Goal: Task Accomplishment & Management: Use online tool/utility

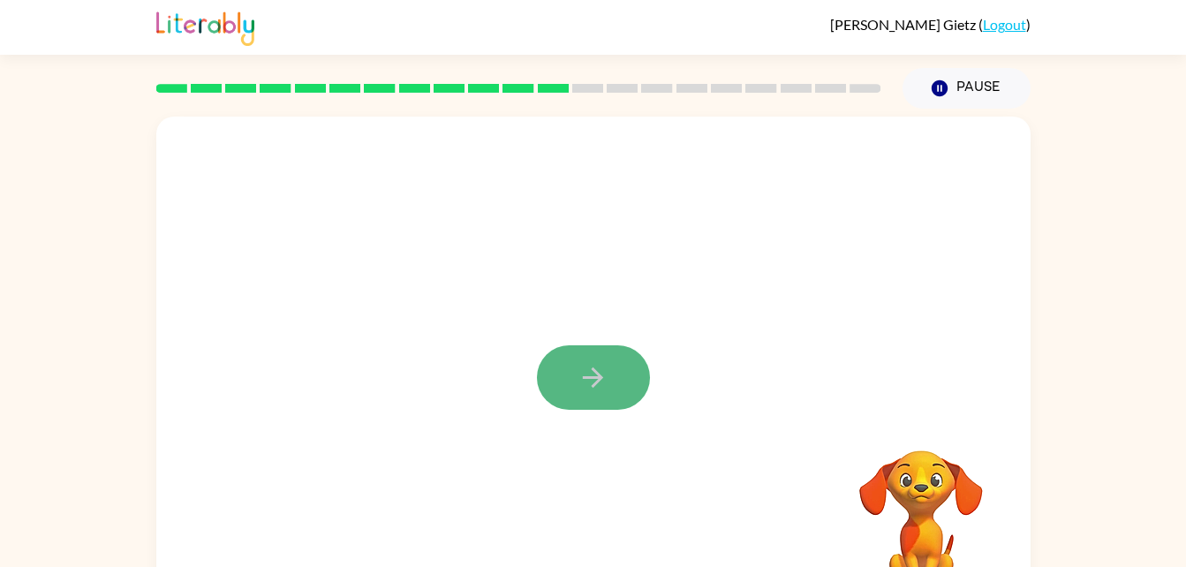
click at [591, 363] on icon "button" at bounding box center [593, 377] width 31 height 31
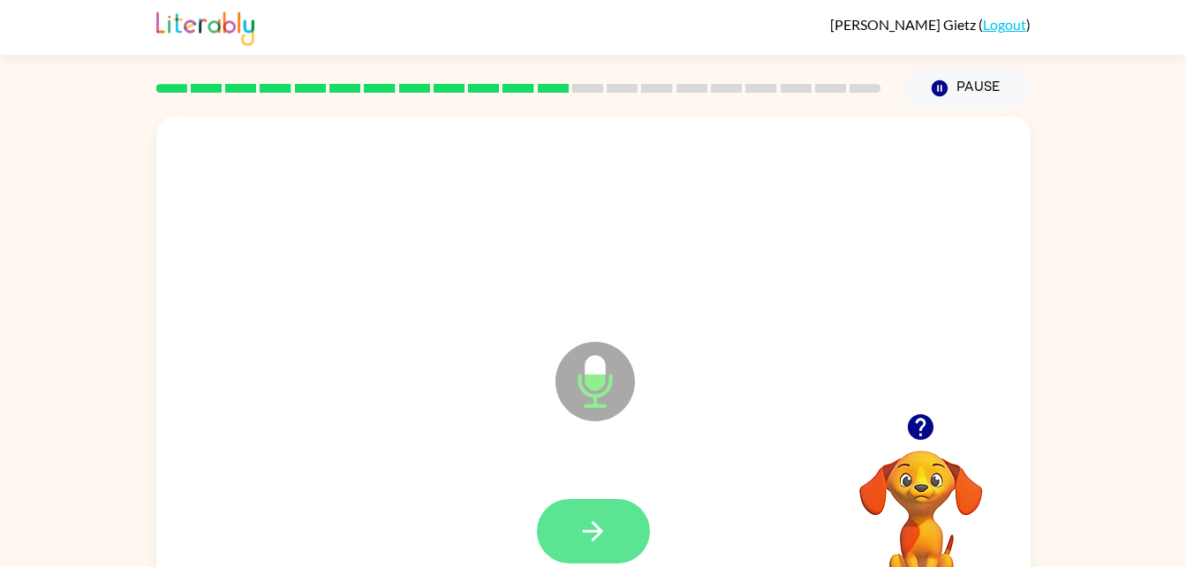
click at [596, 521] on icon "button" at bounding box center [593, 531] width 31 height 31
click at [594, 552] on button "button" at bounding box center [593, 531] width 113 height 64
click at [618, 534] on button "button" at bounding box center [593, 531] width 113 height 64
click at [601, 561] on button "button" at bounding box center [593, 531] width 113 height 64
click at [629, 518] on button "button" at bounding box center [593, 531] width 113 height 64
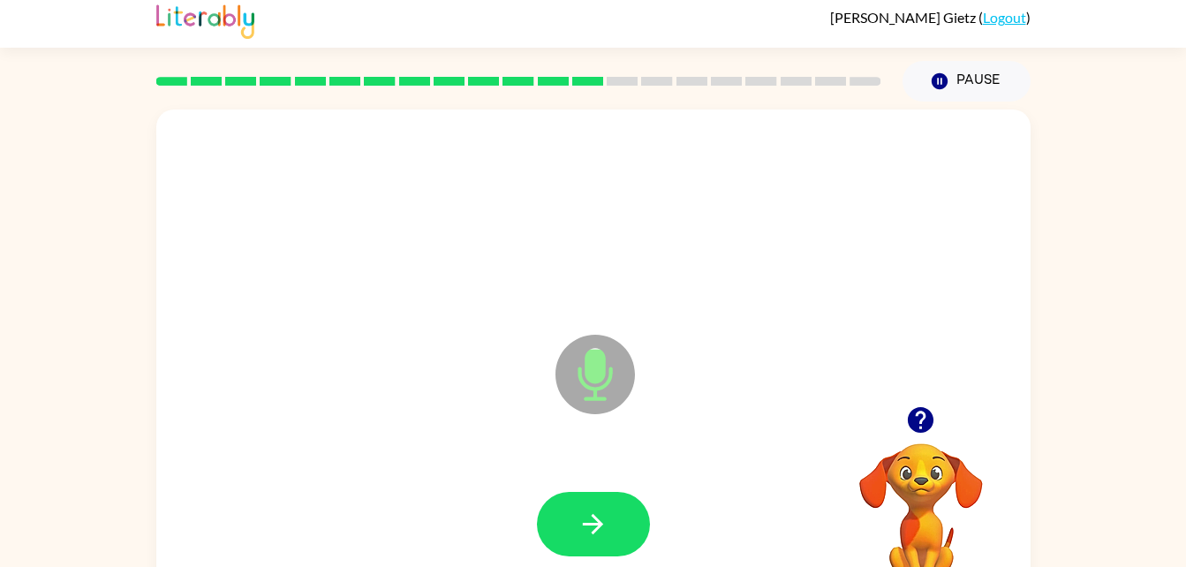
scroll to position [42, 0]
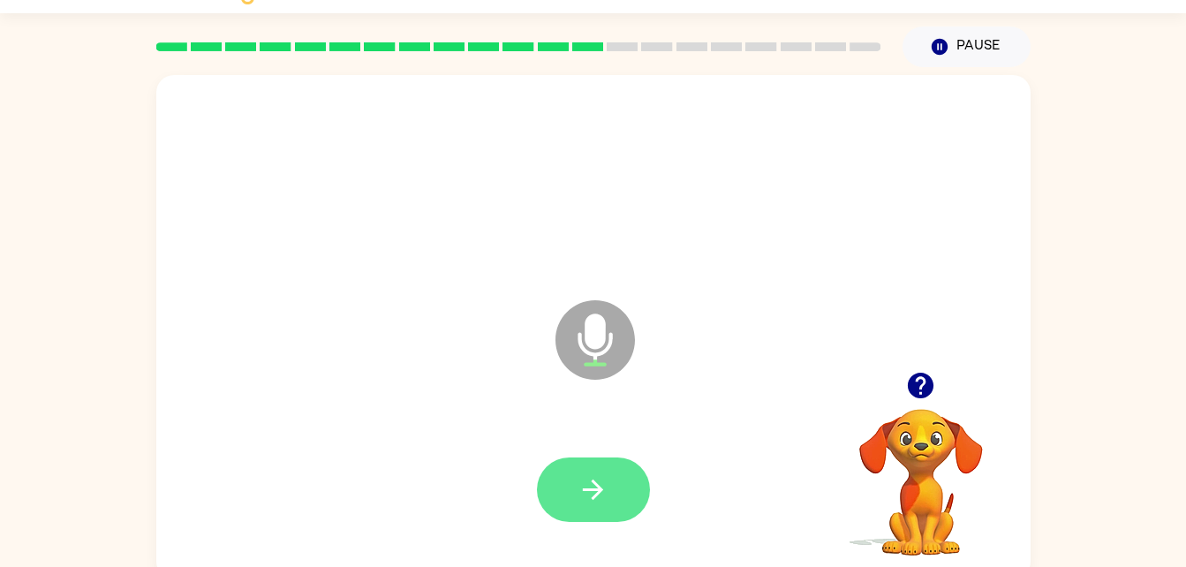
click at [599, 461] on button "button" at bounding box center [593, 490] width 113 height 64
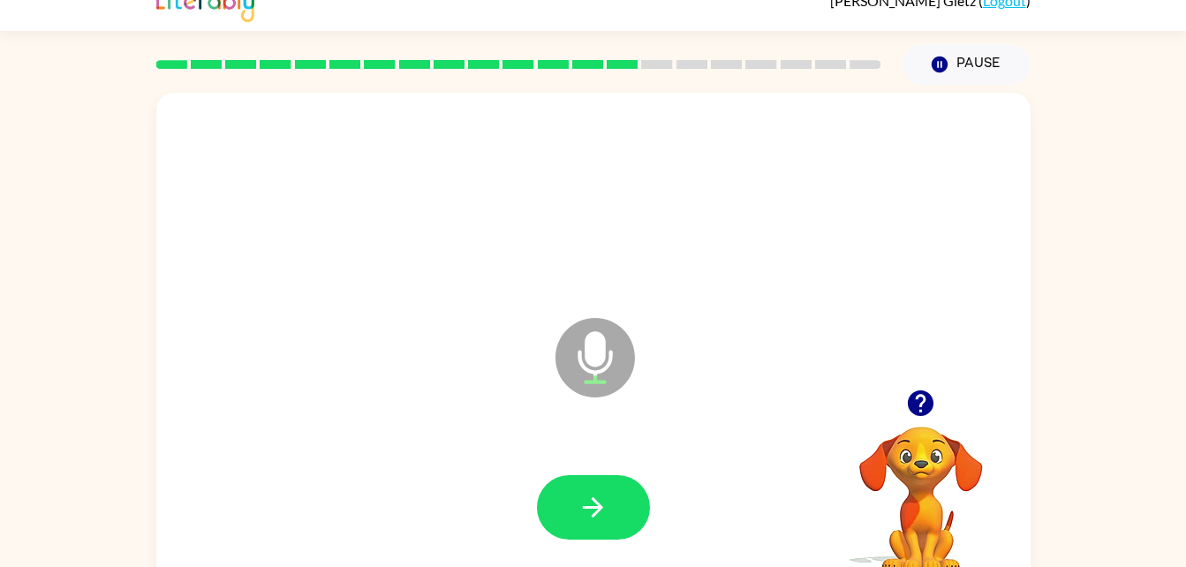
scroll to position [54, 0]
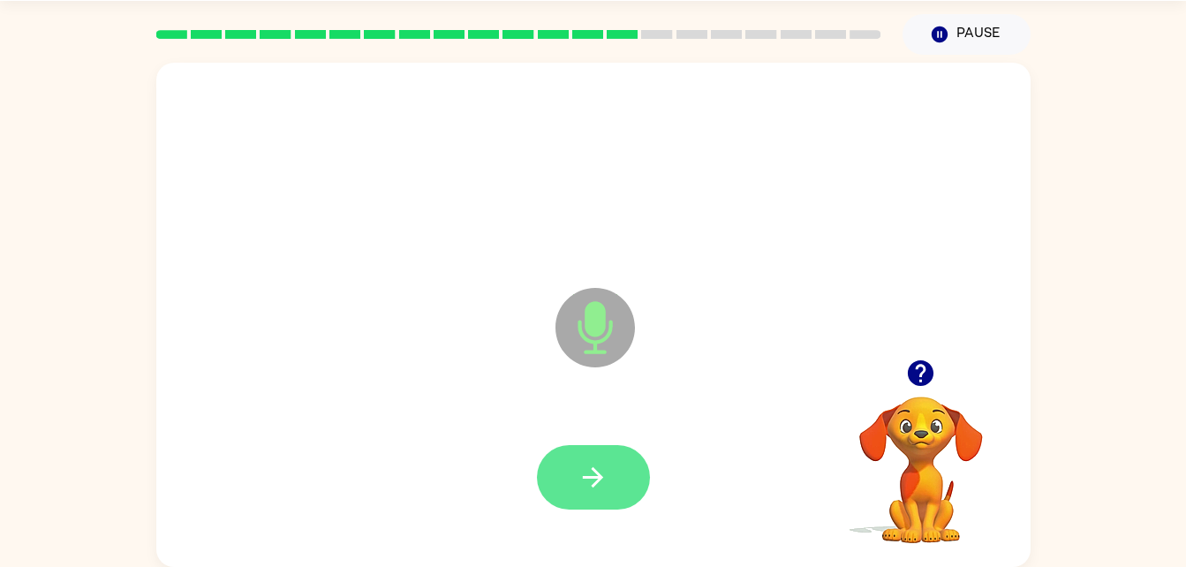
click at [590, 479] on icon "button" at bounding box center [593, 477] width 31 height 31
click at [632, 34] on rect at bounding box center [622, 34] width 31 height 9
click at [615, 26] on div at bounding box center [519, 35] width 746 height 62
click at [604, 488] on icon "button" at bounding box center [593, 477] width 31 height 31
click at [594, 480] on icon "button" at bounding box center [593, 477] width 31 height 31
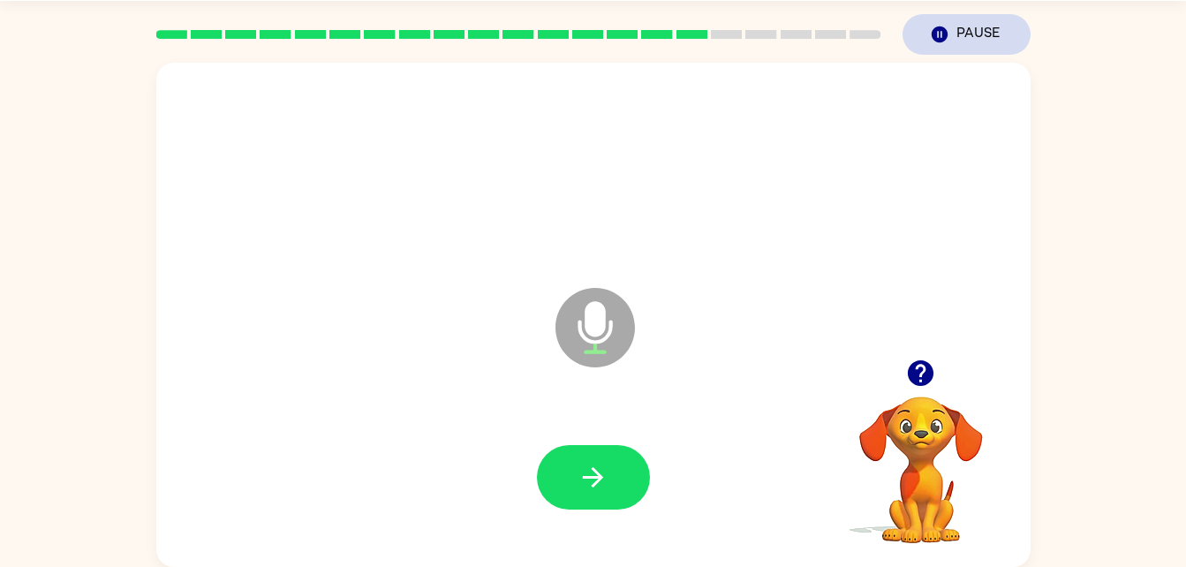
click at [981, 32] on button "Pause Pause" at bounding box center [967, 34] width 128 height 41
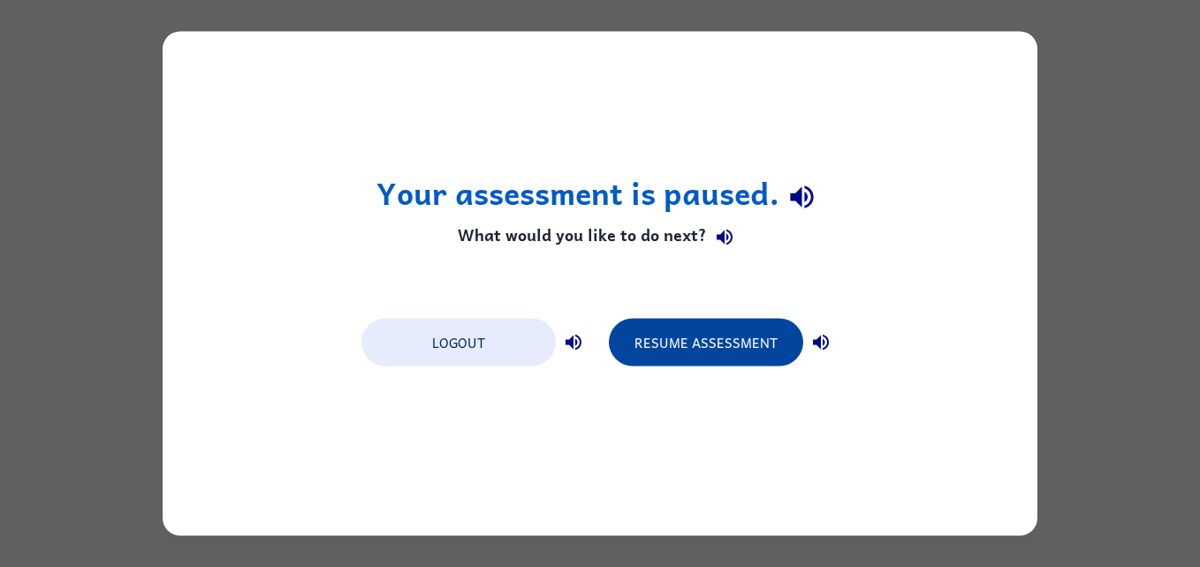
click at [669, 345] on button "Resume Assessment" at bounding box center [706, 343] width 194 height 48
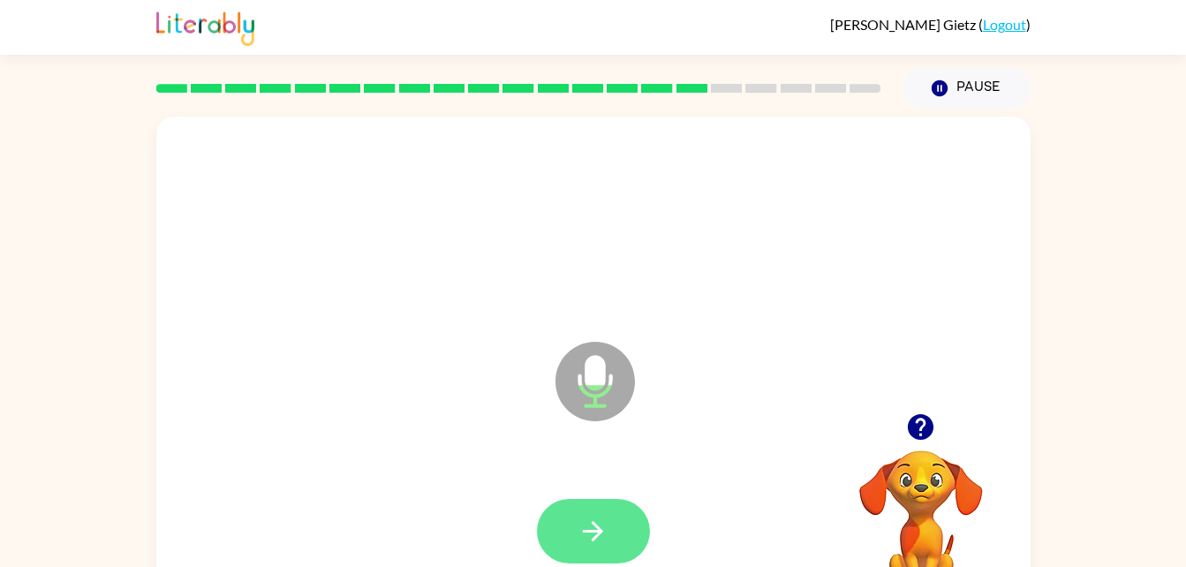
click at [592, 527] on icon "button" at bounding box center [593, 531] width 31 height 31
click at [604, 540] on icon "button" at bounding box center [593, 531] width 31 height 31
click at [593, 512] on button "button" at bounding box center [593, 531] width 113 height 64
click at [602, 544] on icon "button" at bounding box center [593, 531] width 31 height 31
click at [598, 523] on icon "button" at bounding box center [593, 531] width 31 height 31
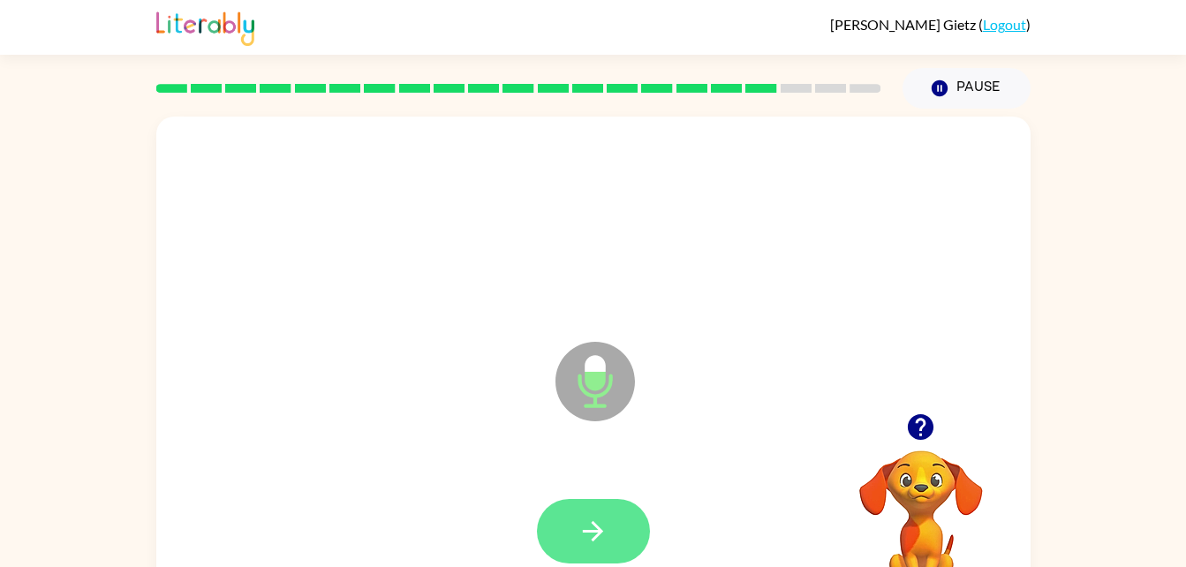
click at [595, 562] on button "button" at bounding box center [593, 531] width 113 height 64
click at [920, 432] on icon "button" at bounding box center [921, 427] width 26 height 26
click at [593, 540] on icon "button" at bounding box center [593, 531] width 20 height 20
click at [595, 532] on icon "button" at bounding box center [593, 531] width 20 height 20
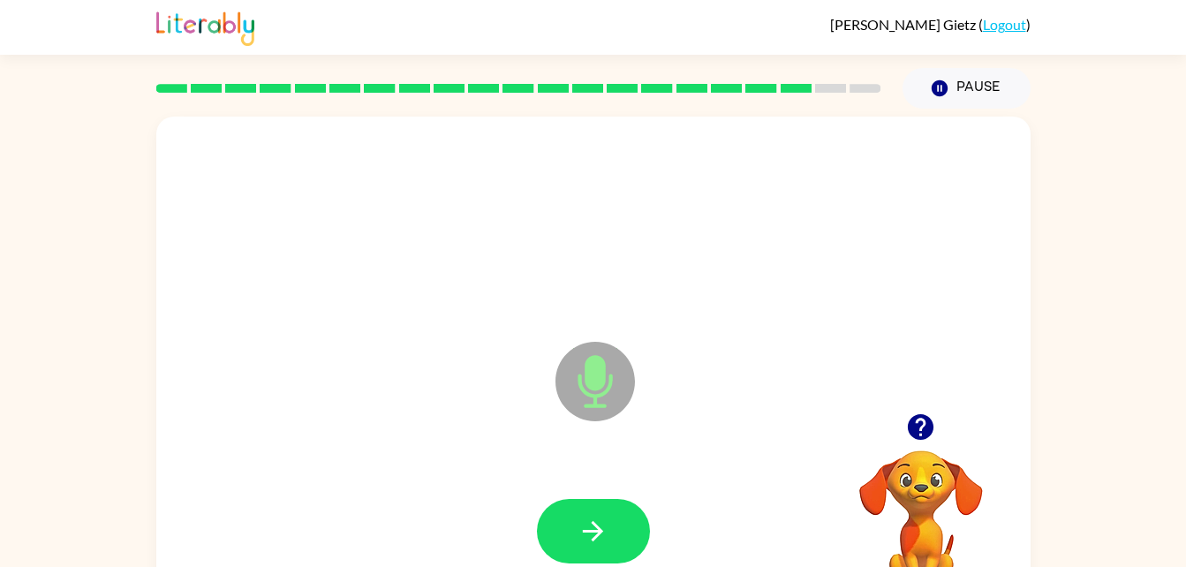
click at [922, 445] on button "button" at bounding box center [920, 427] width 45 height 45
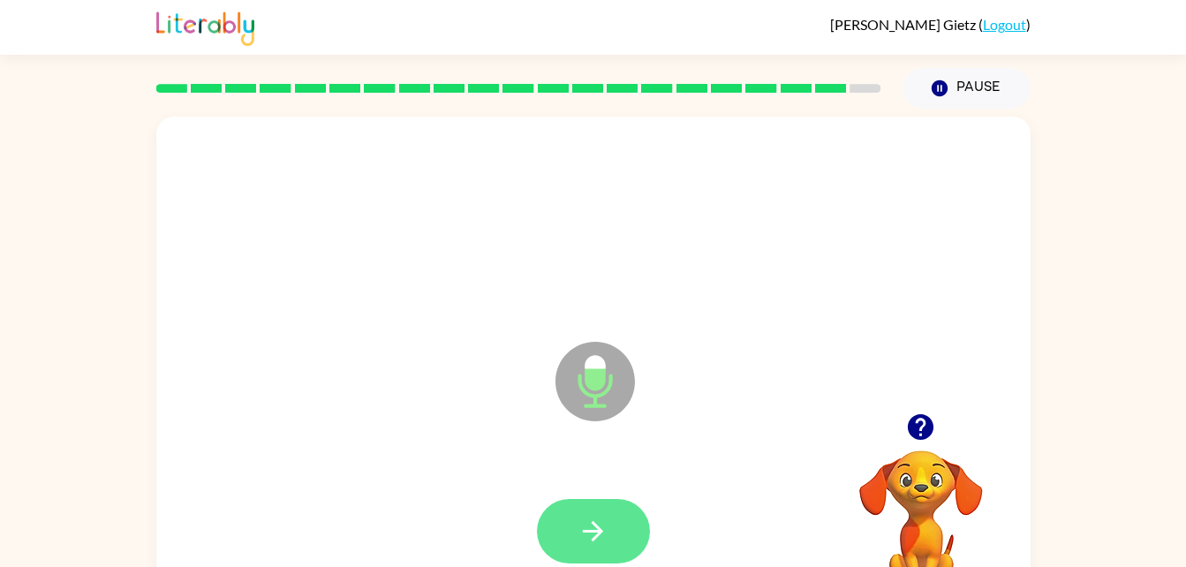
click at [606, 516] on icon "button" at bounding box center [593, 531] width 31 height 31
click at [585, 534] on icon "button" at bounding box center [593, 531] width 31 height 31
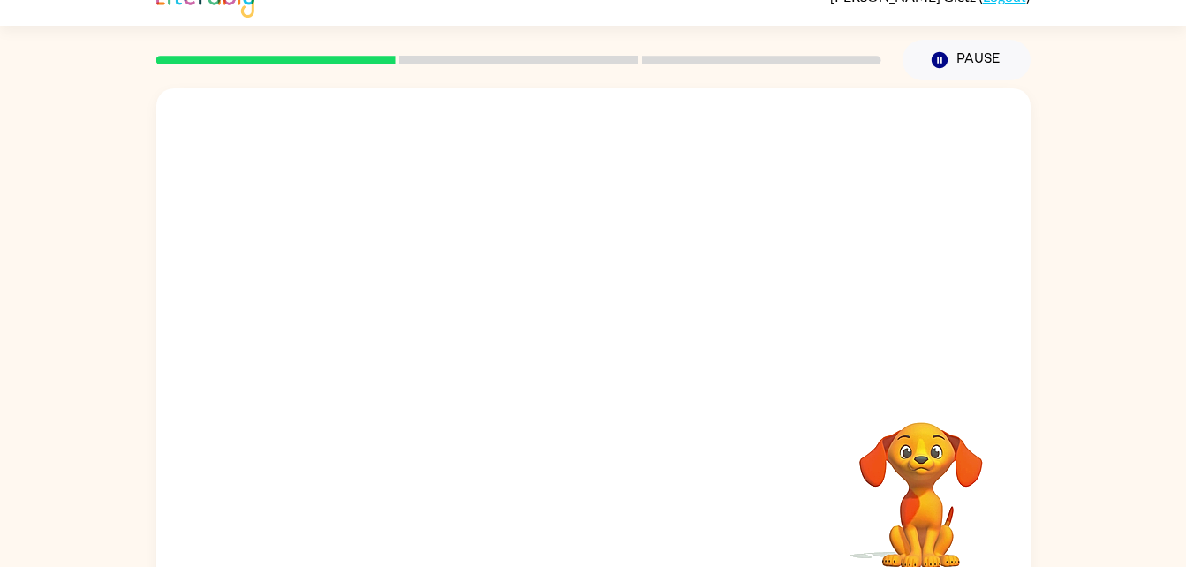
scroll to position [54, 0]
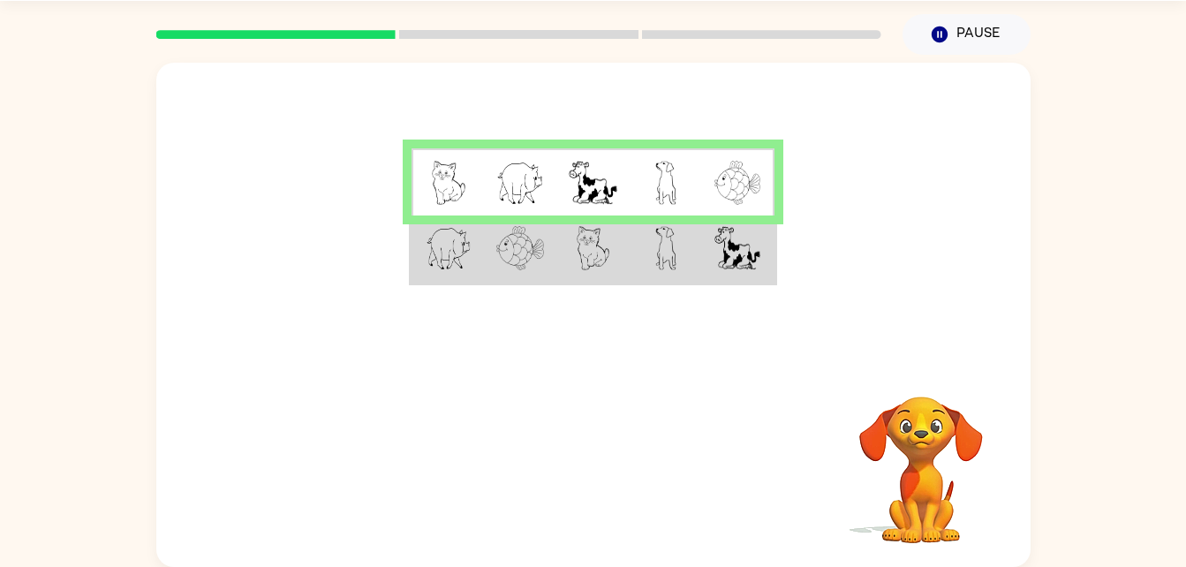
click at [436, 262] on img at bounding box center [449, 248] width 46 height 44
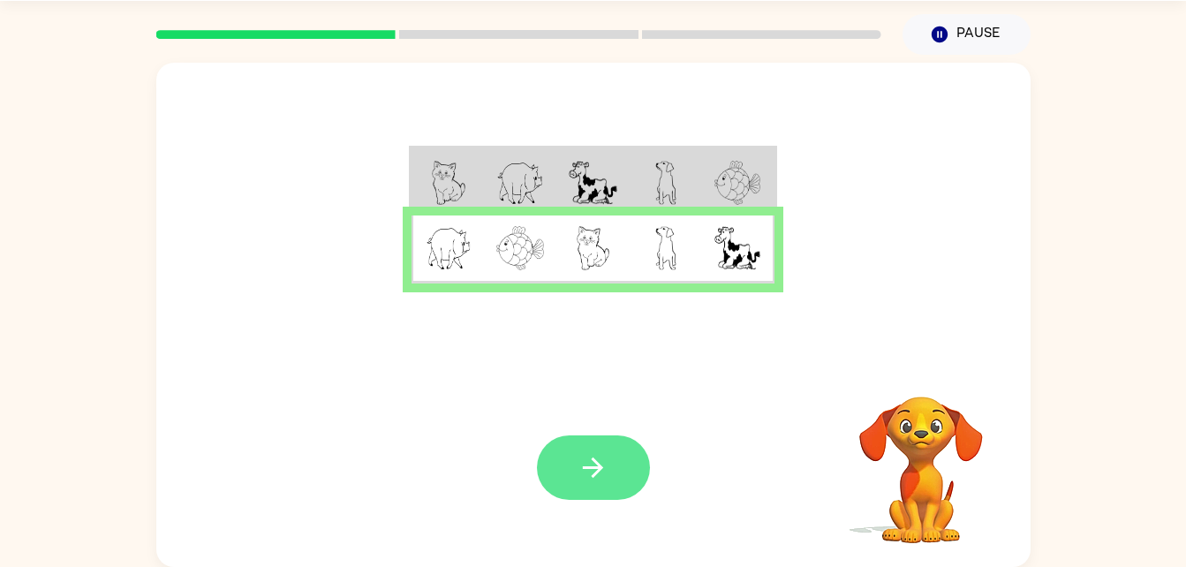
click at [619, 488] on button "button" at bounding box center [593, 468] width 113 height 64
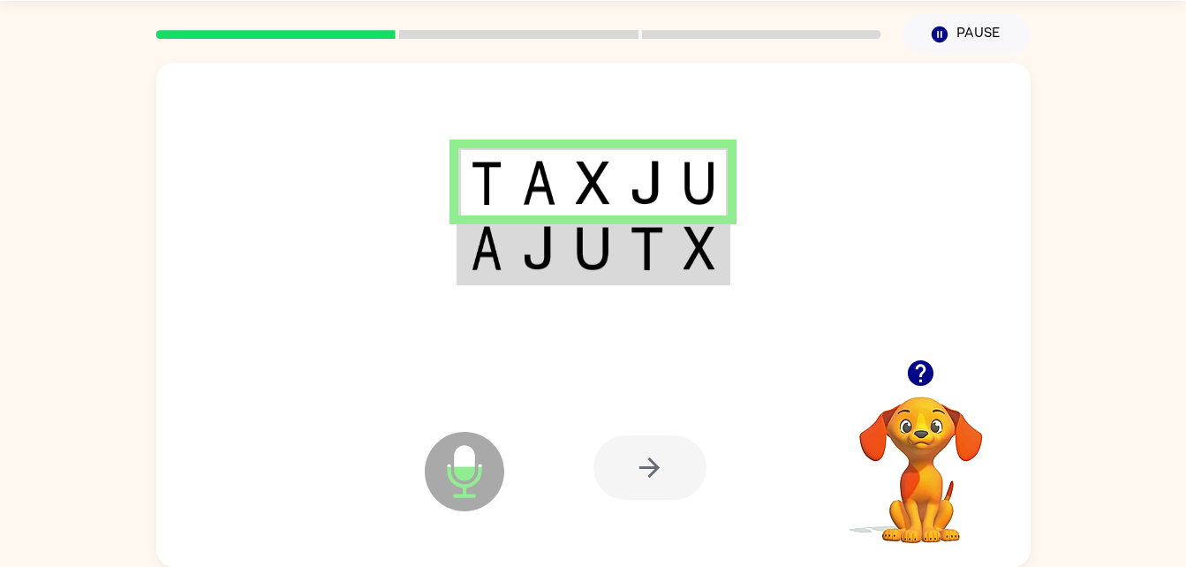
click at [507, 275] on td at bounding box center [486, 250] width 54 height 68
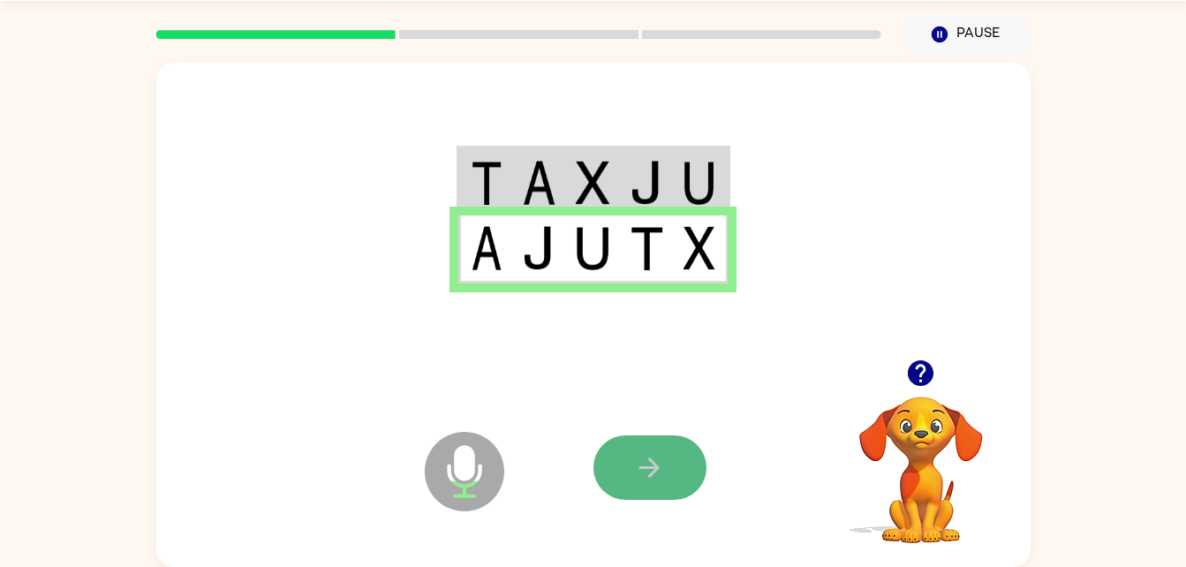
click at [641, 465] on icon "button" at bounding box center [649, 467] width 31 height 31
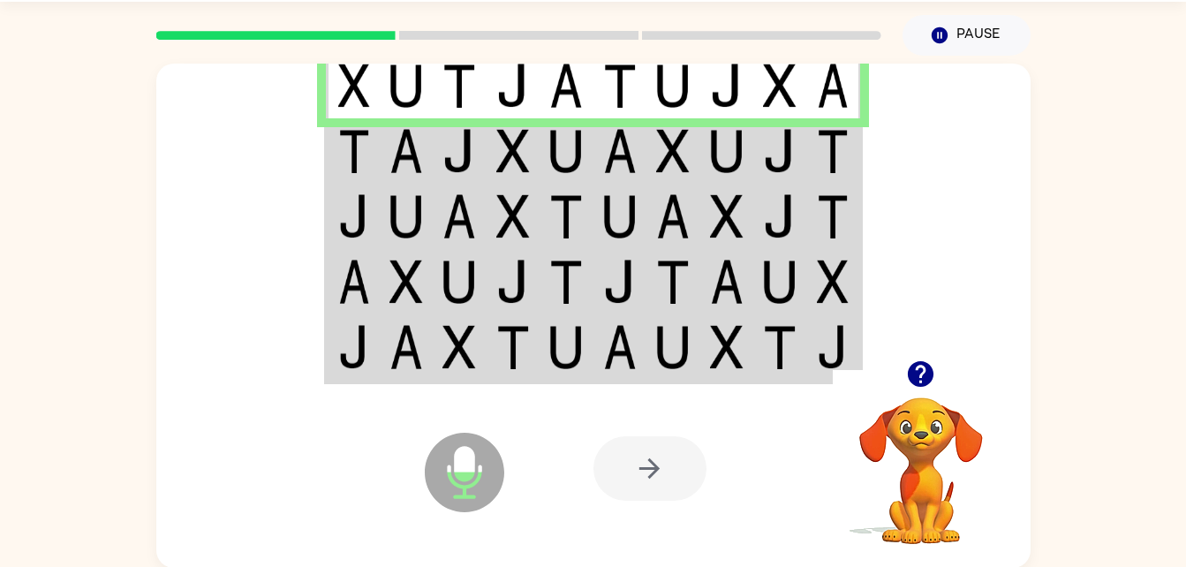
scroll to position [37, 0]
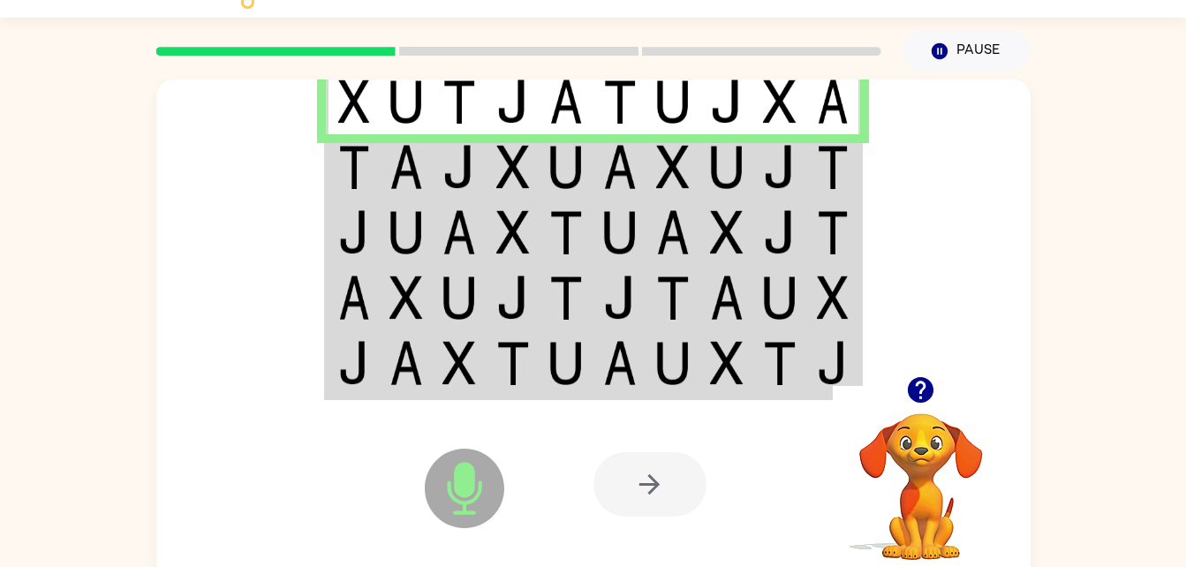
click at [364, 155] on img at bounding box center [354, 167] width 32 height 44
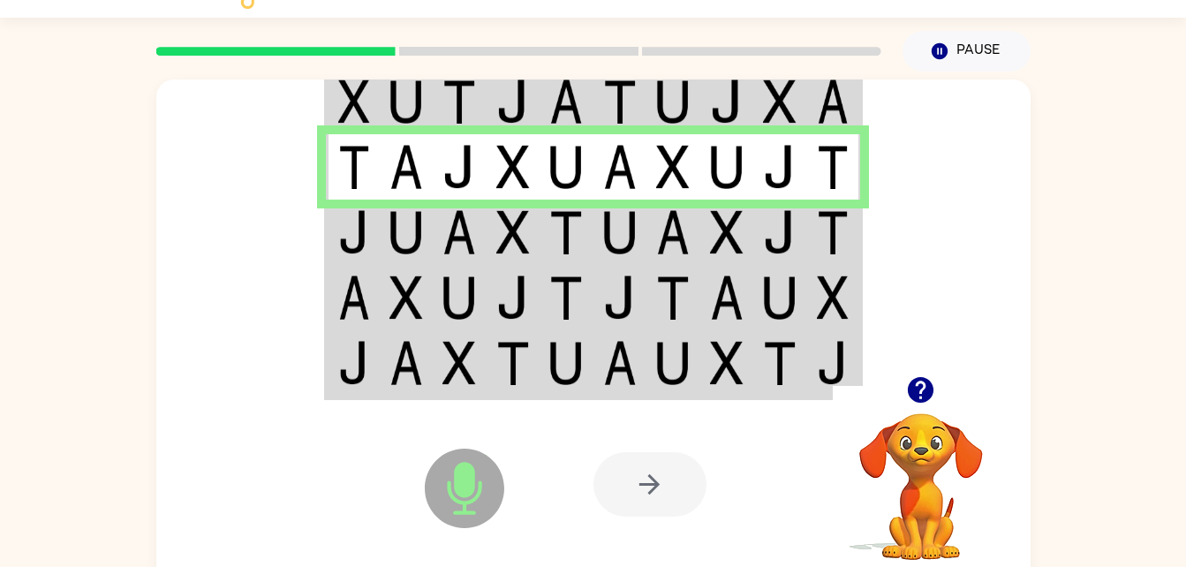
click at [362, 226] on img at bounding box center [354, 232] width 32 height 44
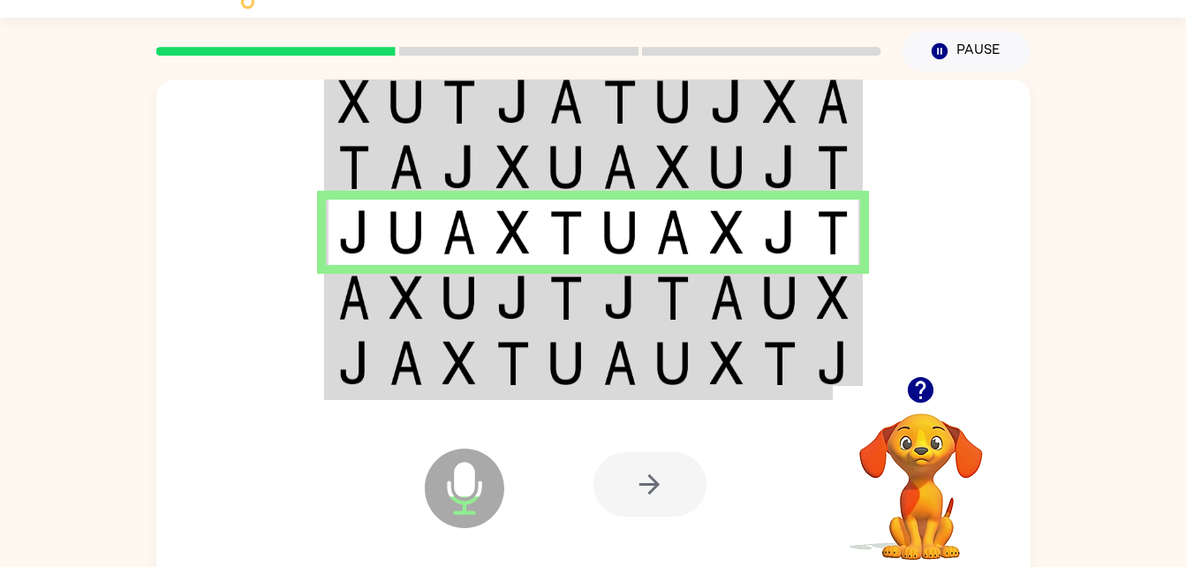
click at [460, 276] on img at bounding box center [460, 298] width 34 height 44
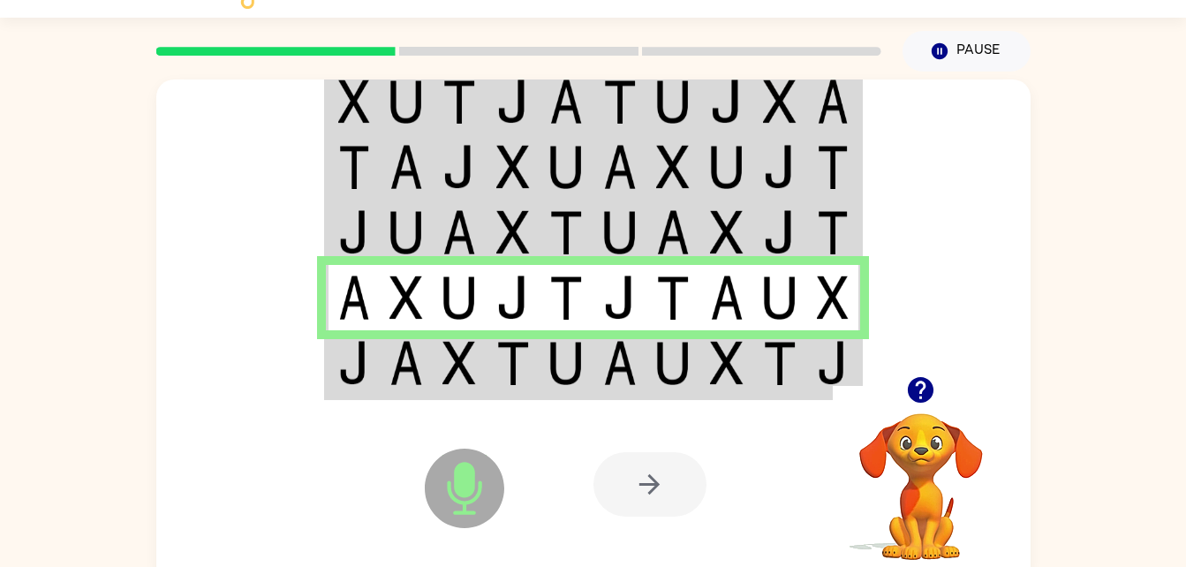
click at [390, 375] on img at bounding box center [407, 363] width 34 height 44
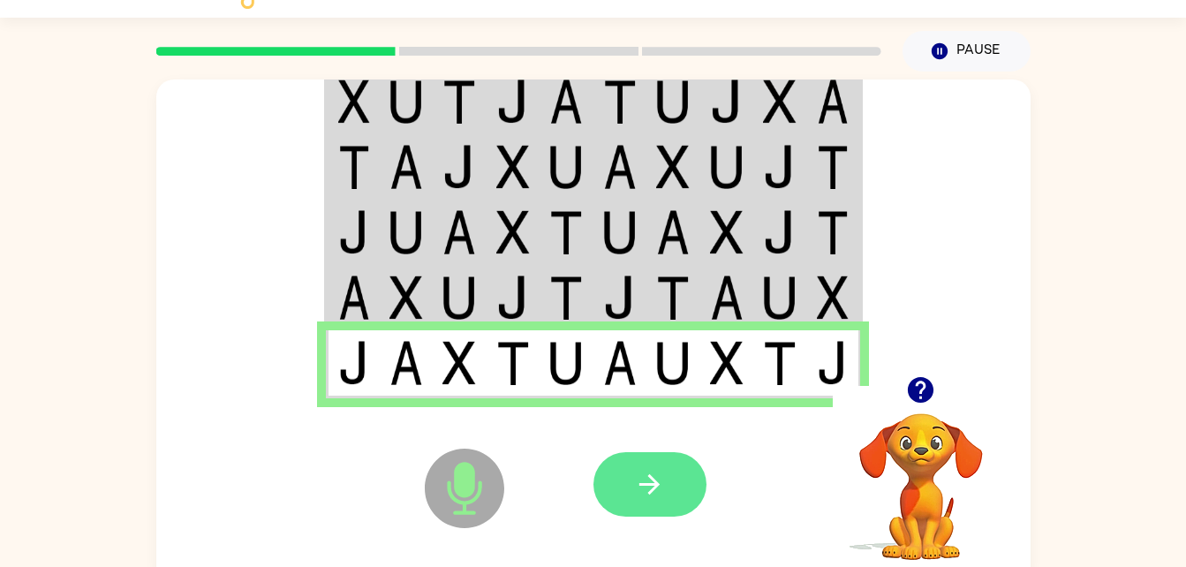
click at [653, 494] on icon "button" at bounding box center [649, 484] width 31 height 31
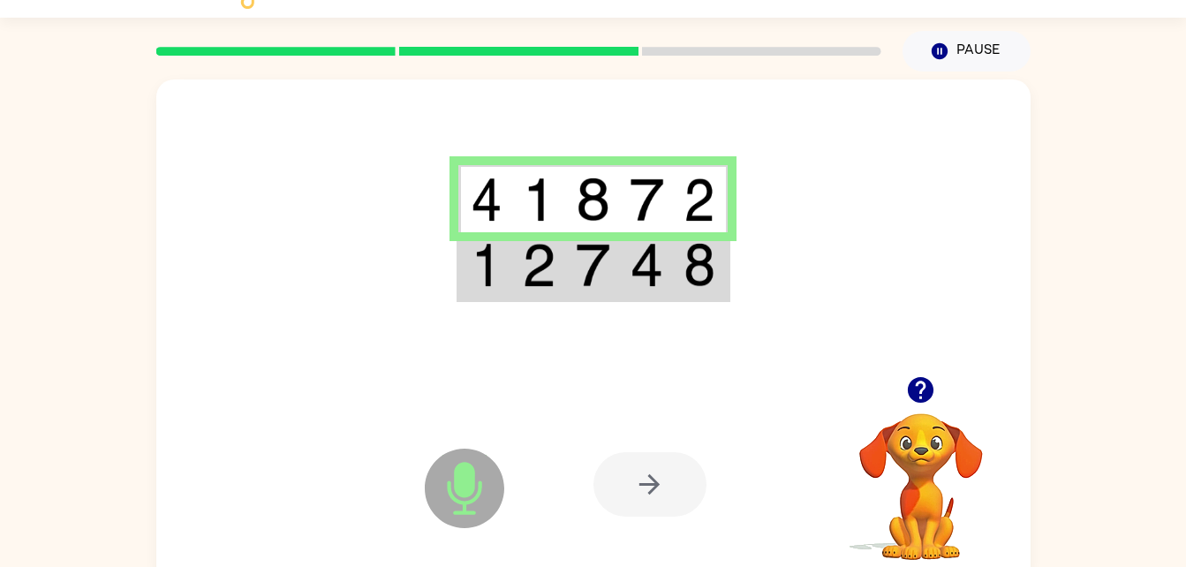
click at [551, 284] on img at bounding box center [539, 265] width 34 height 44
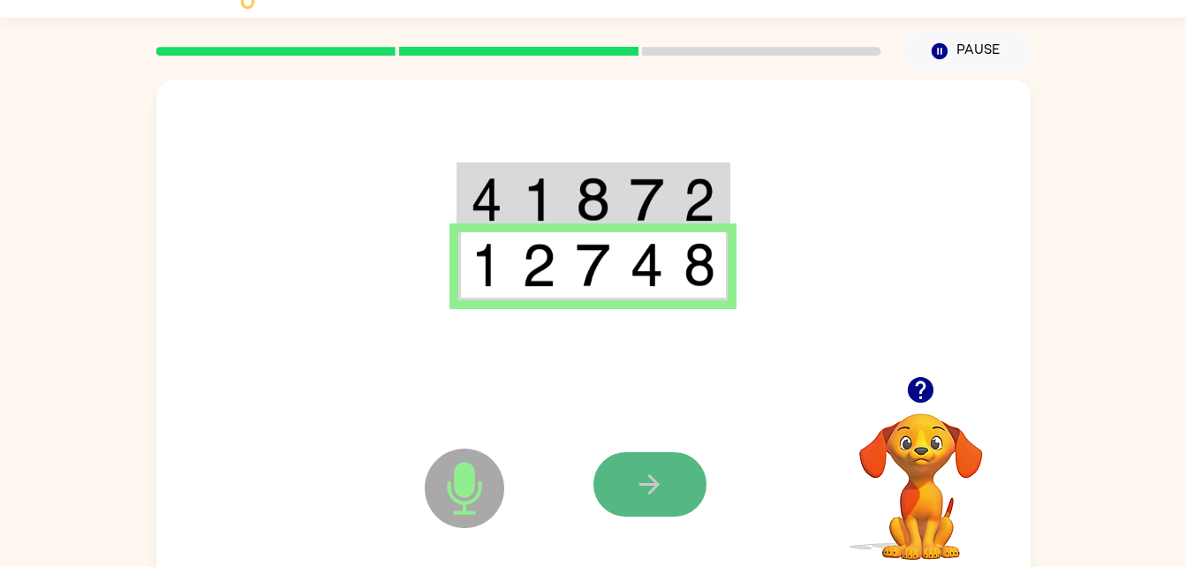
click at [663, 495] on icon "button" at bounding box center [649, 484] width 31 height 31
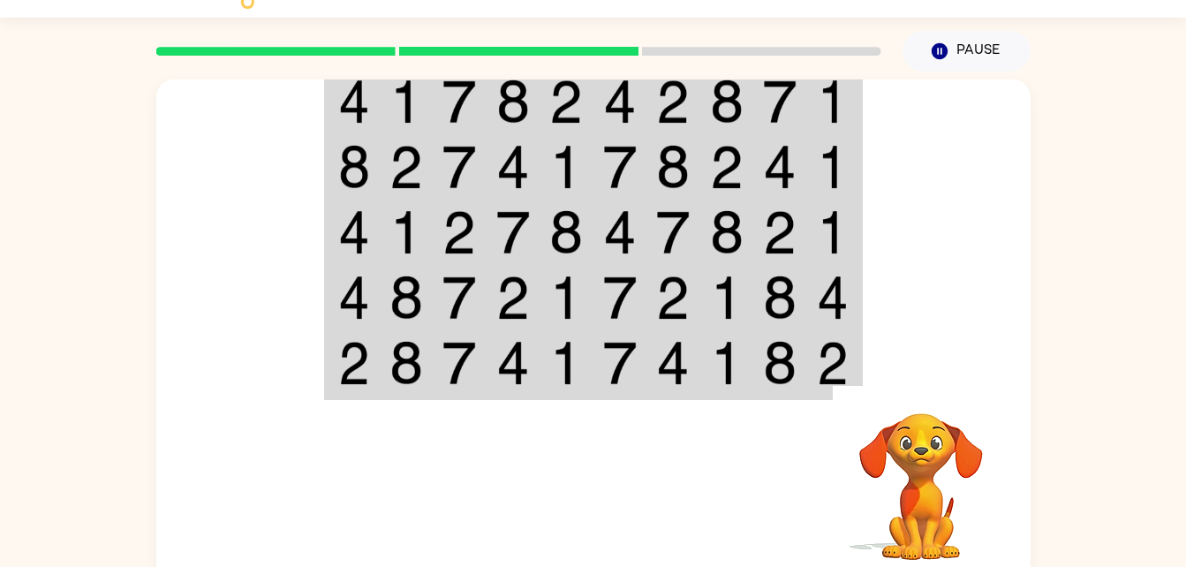
click at [552, 154] on img at bounding box center [566, 167] width 34 height 44
click at [571, 103] on img at bounding box center [566, 102] width 34 height 44
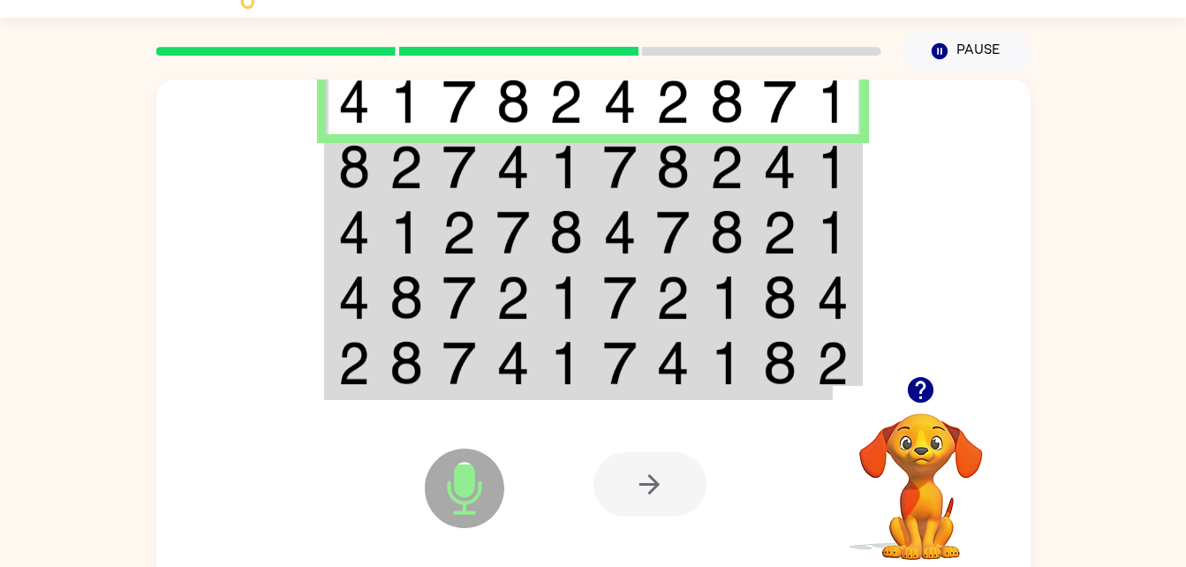
click at [559, 177] on img at bounding box center [566, 167] width 34 height 44
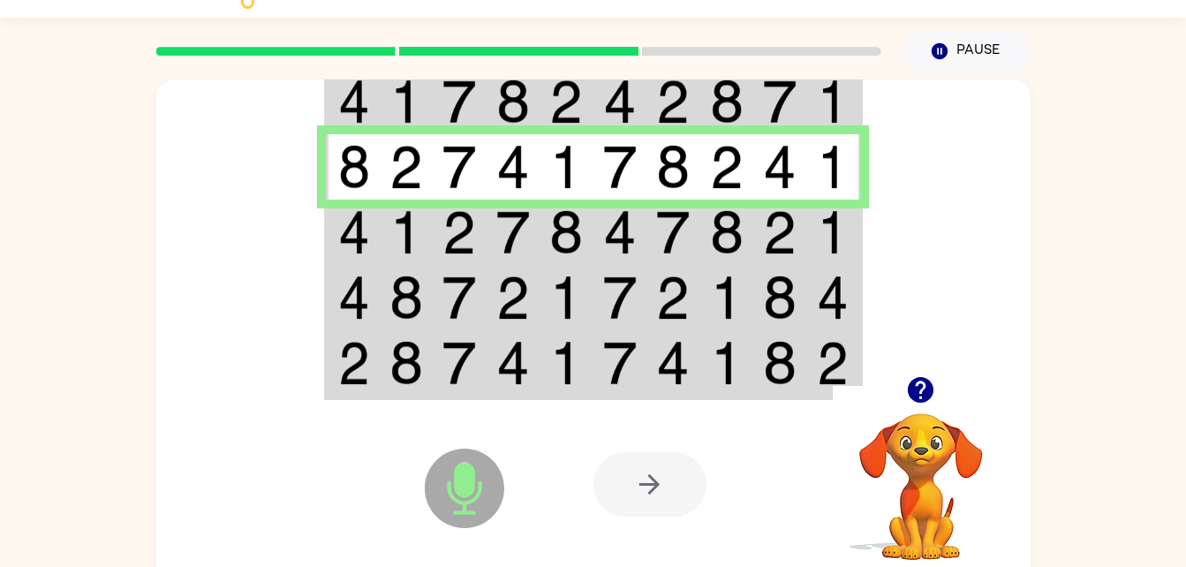
click at [581, 228] on img at bounding box center [566, 232] width 34 height 44
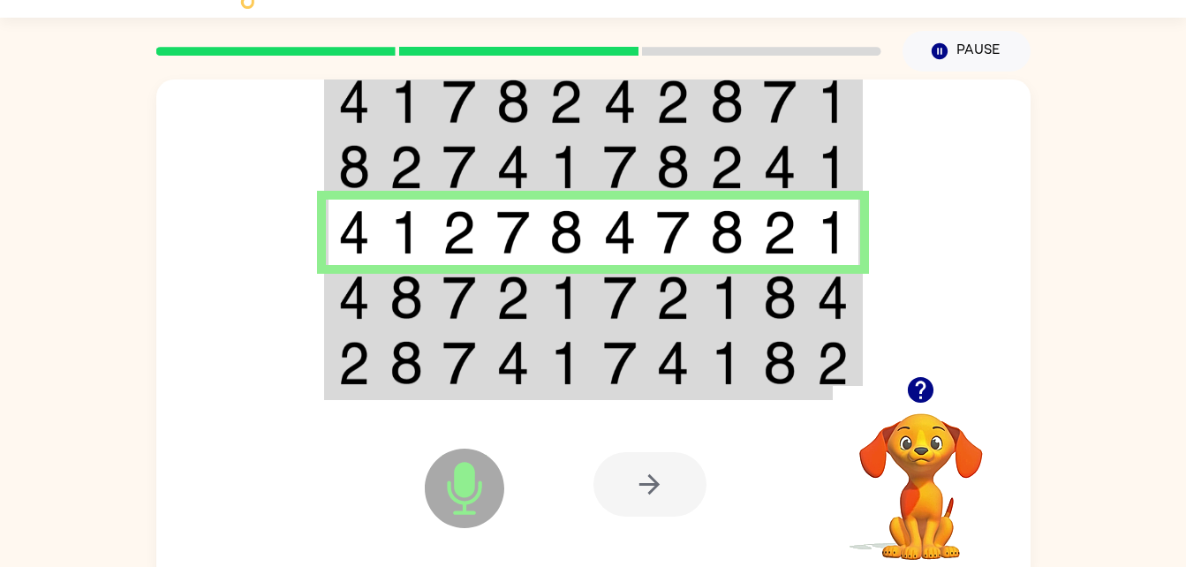
click at [369, 281] on img at bounding box center [354, 298] width 32 height 44
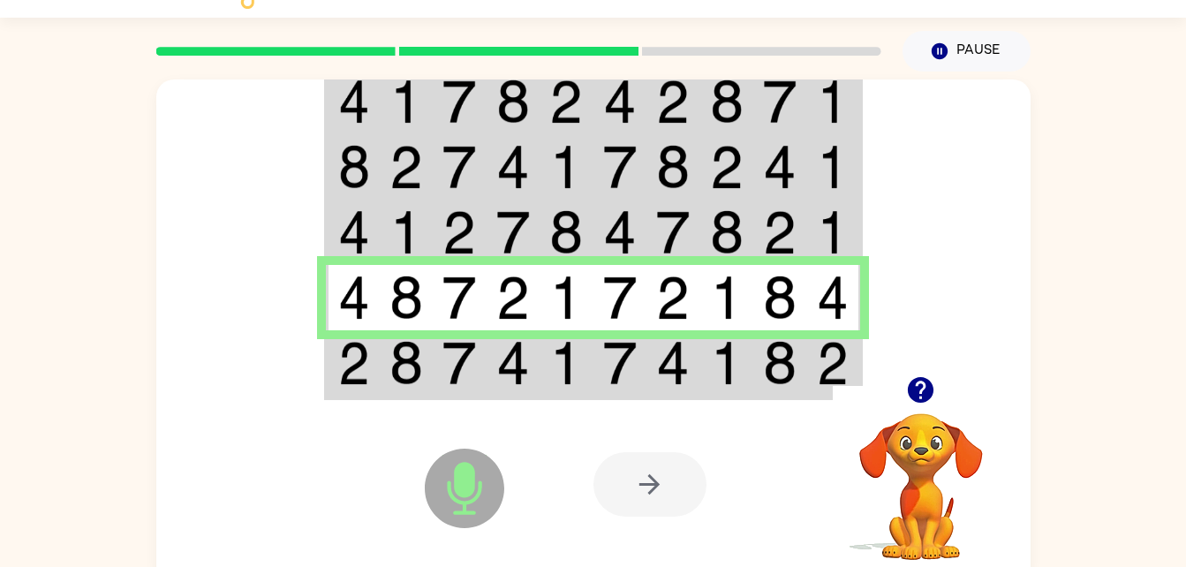
click at [393, 384] on img at bounding box center [407, 363] width 34 height 44
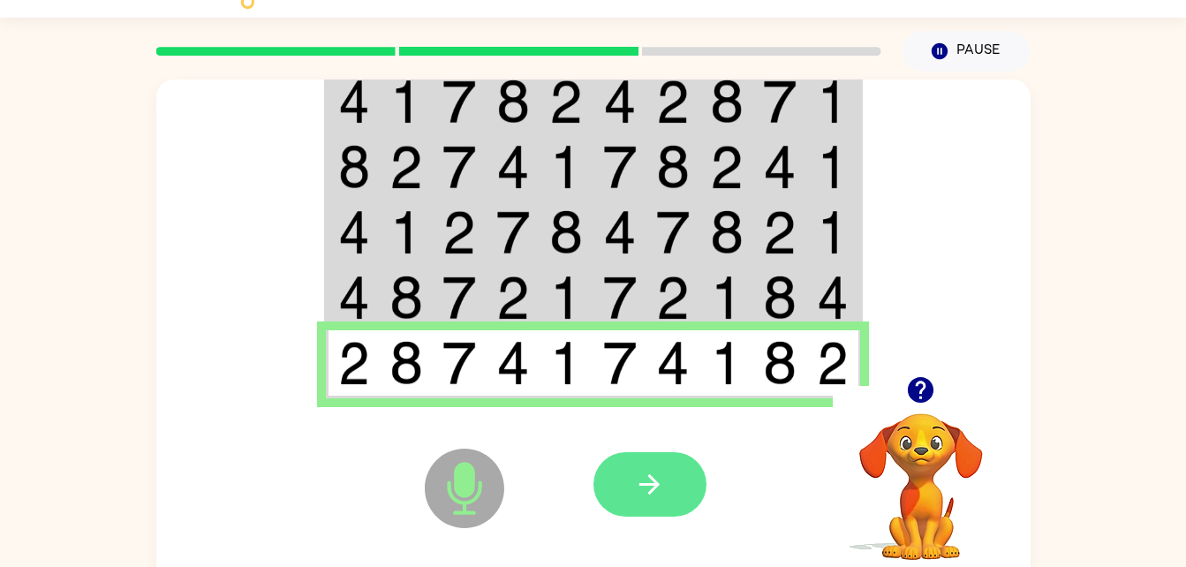
click at [696, 474] on button "button" at bounding box center [650, 484] width 113 height 64
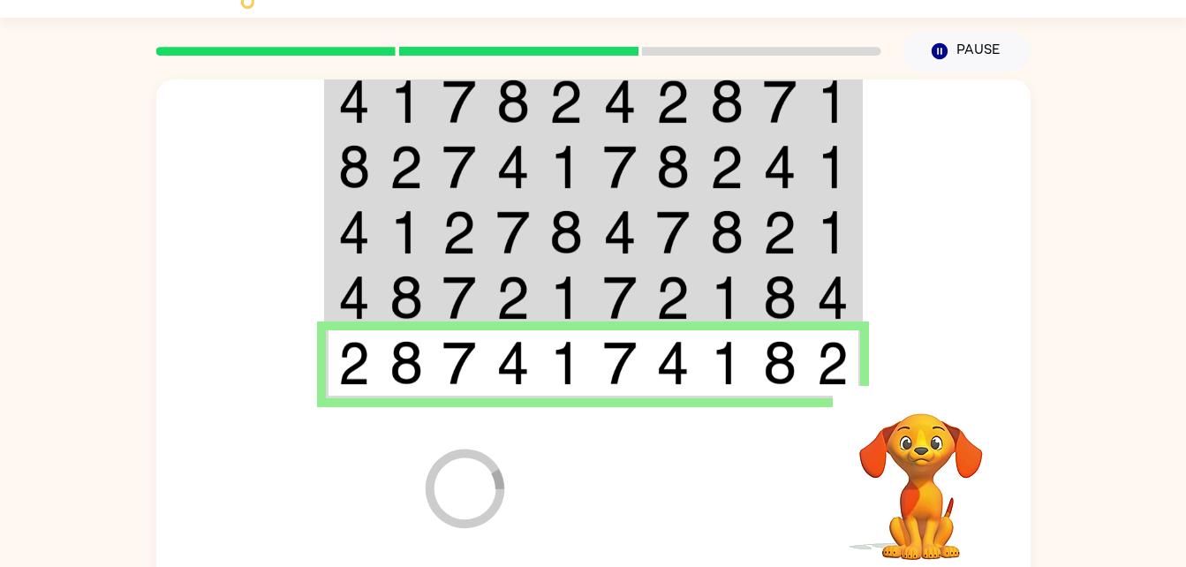
scroll to position [22, 0]
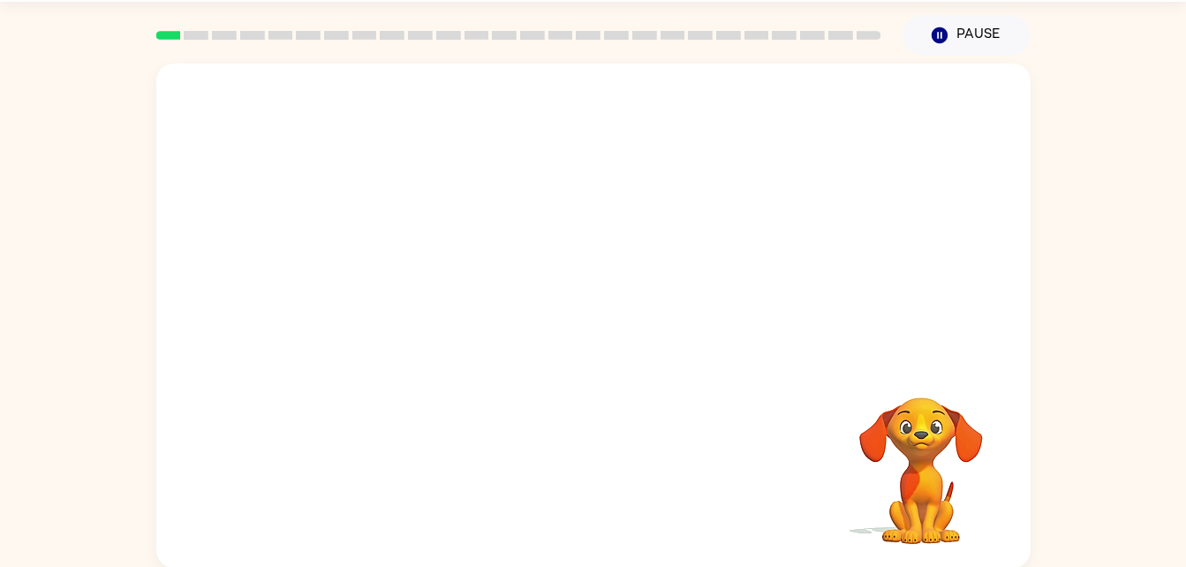
scroll to position [54, 0]
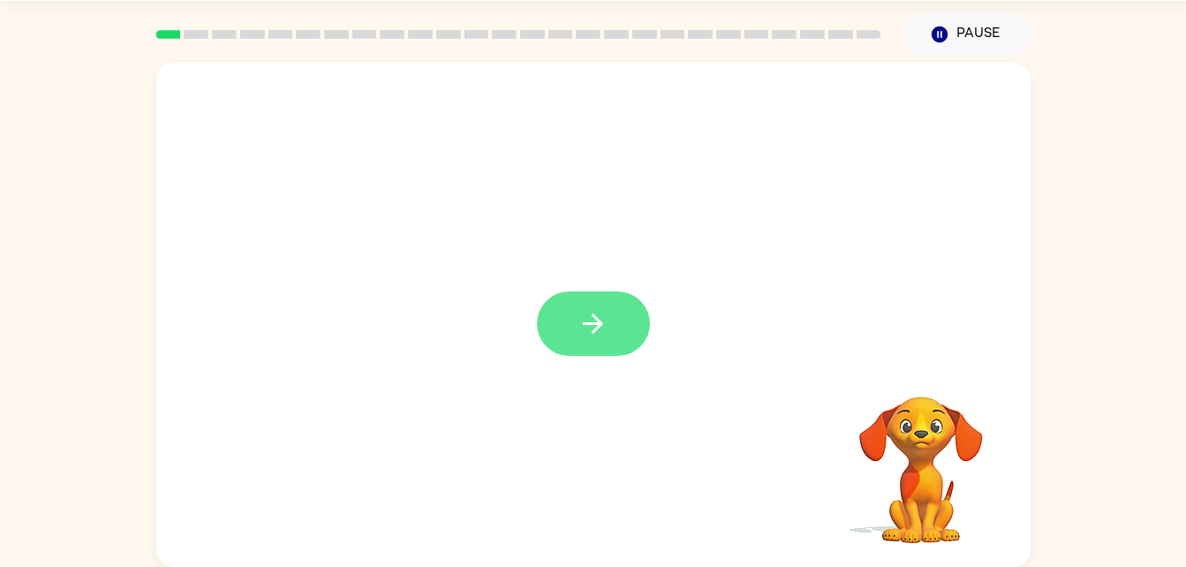
click at [549, 337] on button "button" at bounding box center [593, 324] width 113 height 64
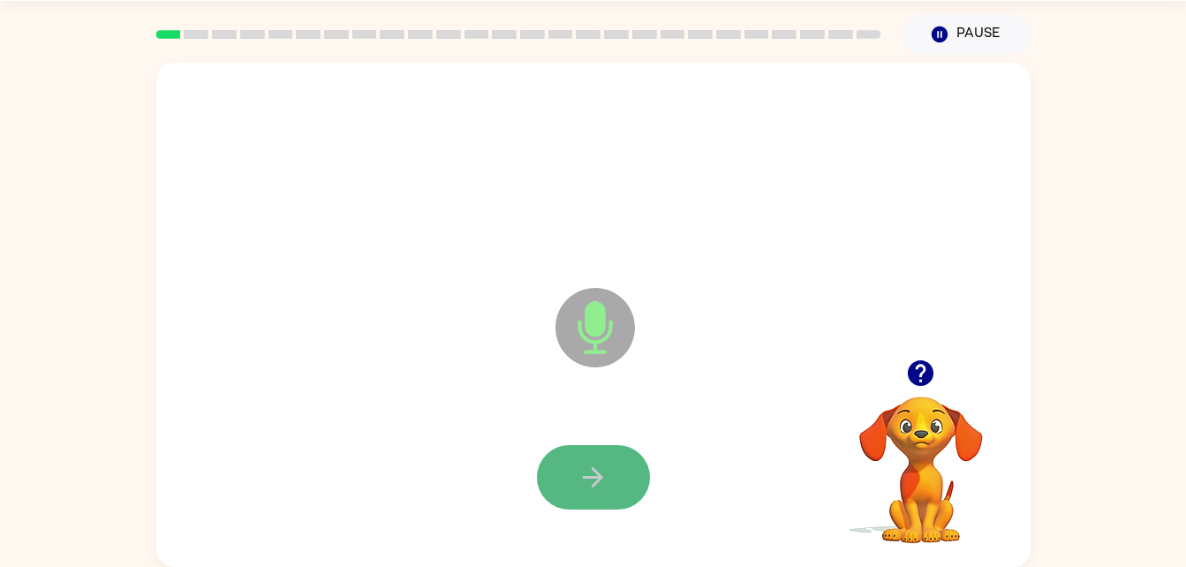
click at [554, 478] on button "button" at bounding box center [593, 477] width 113 height 64
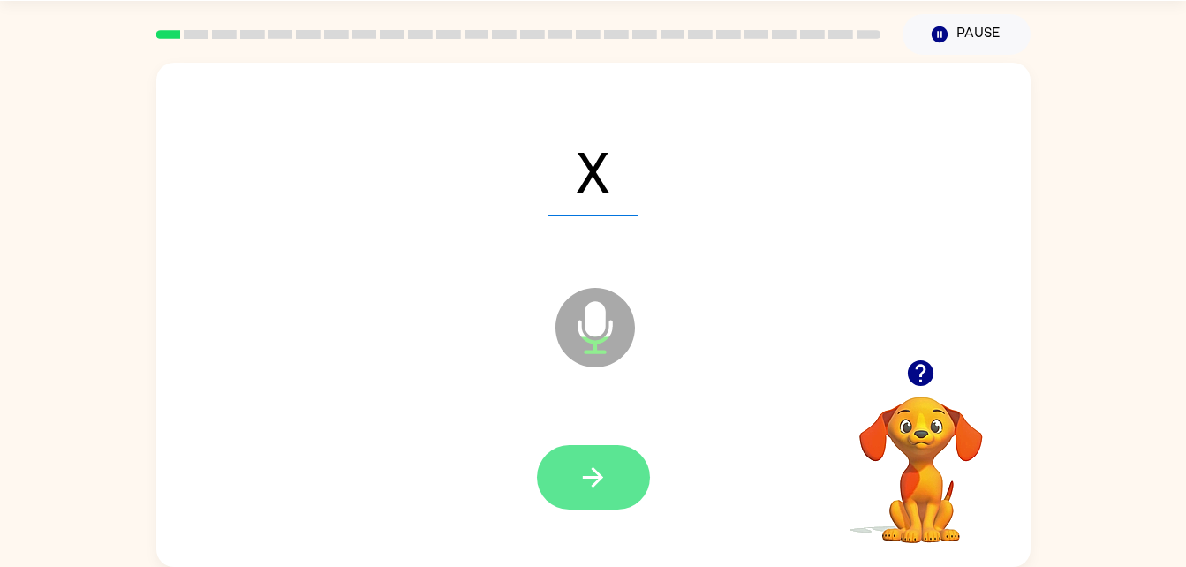
click at [594, 495] on button "button" at bounding box center [593, 477] width 113 height 64
click at [603, 472] on icon "button" at bounding box center [593, 477] width 31 height 31
click at [603, 497] on button "button" at bounding box center [593, 477] width 113 height 64
click at [633, 474] on button "button" at bounding box center [593, 477] width 113 height 64
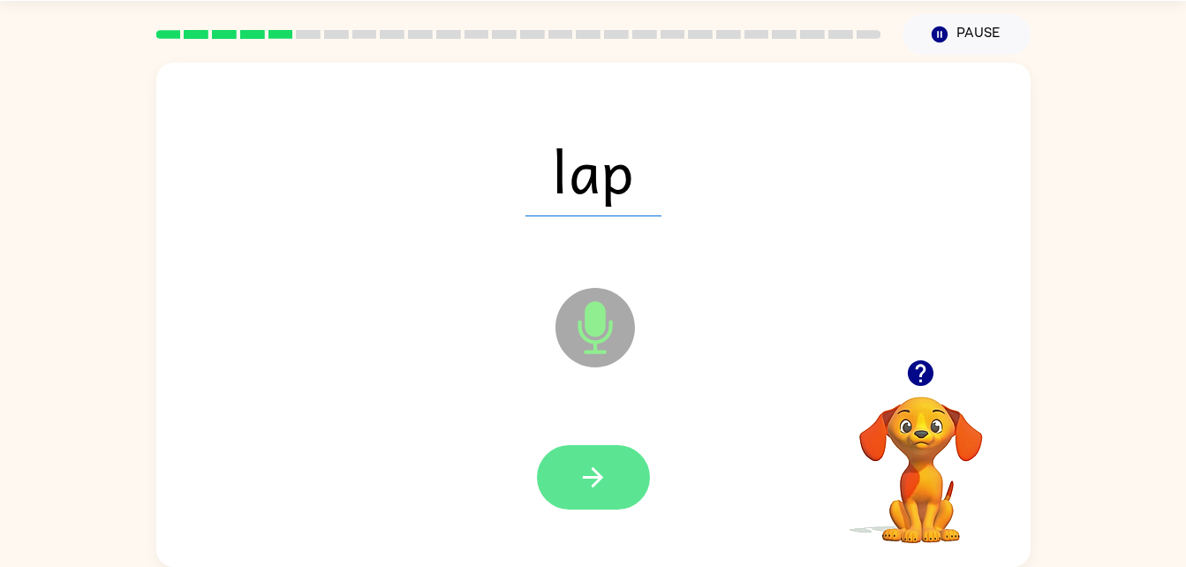
click at [556, 476] on button "button" at bounding box center [593, 477] width 113 height 64
click at [586, 470] on icon "button" at bounding box center [593, 477] width 31 height 31
click at [581, 471] on icon "button" at bounding box center [593, 477] width 31 height 31
click at [592, 501] on button "button" at bounding box center [593, 477] width 113 height 64
click at [615, 464] on button "button" at bounding box center [593, 477] width 113 height 64
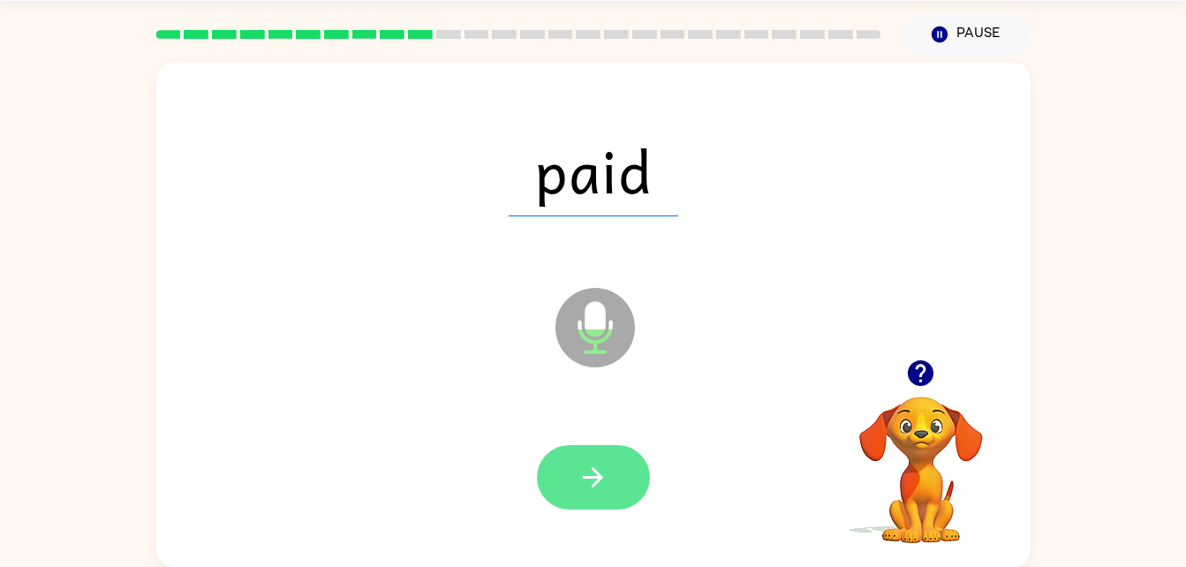
click at [588, 474] on icon "button" at bounding box center [593, 477] width 31 height 31
click at [621, 448] on button "button" at bounding box center [593, 477] width 113 height 64
click at [616, 485] on button "button" at bounding box center [593, 477] width 113 height 64
click at [618, 505] on button "button" at bounding box center [593, 477] width 113 height 64
click at [602, 476] on icon "button" at bounding box center [593, 477] width 20 height 20
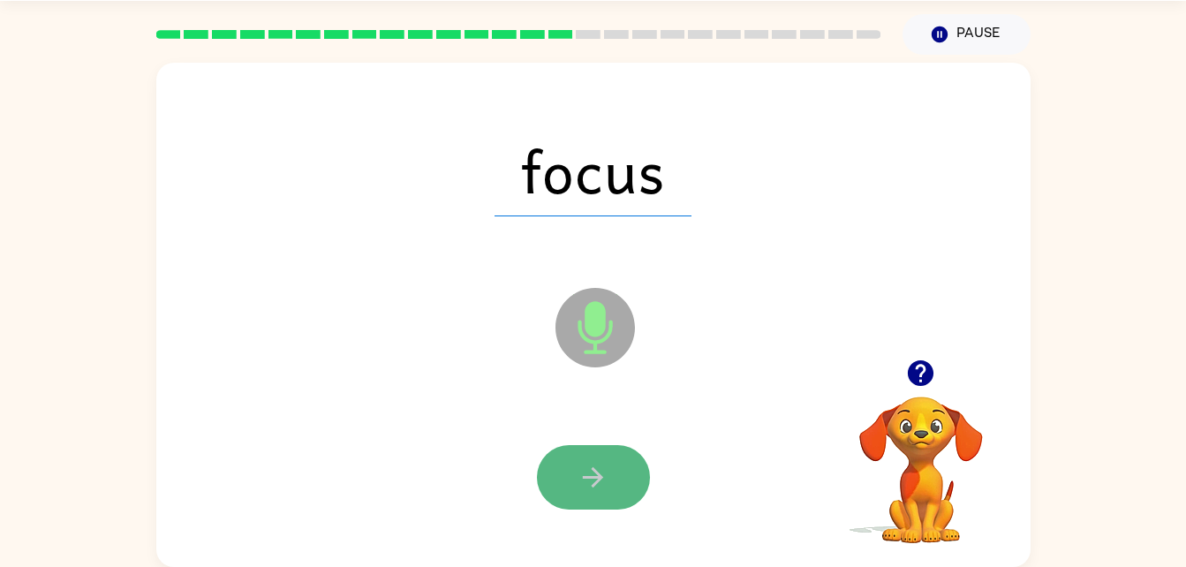
click at [610, 477] on button "button" at bounding box center [593, 477] width 113 height 64
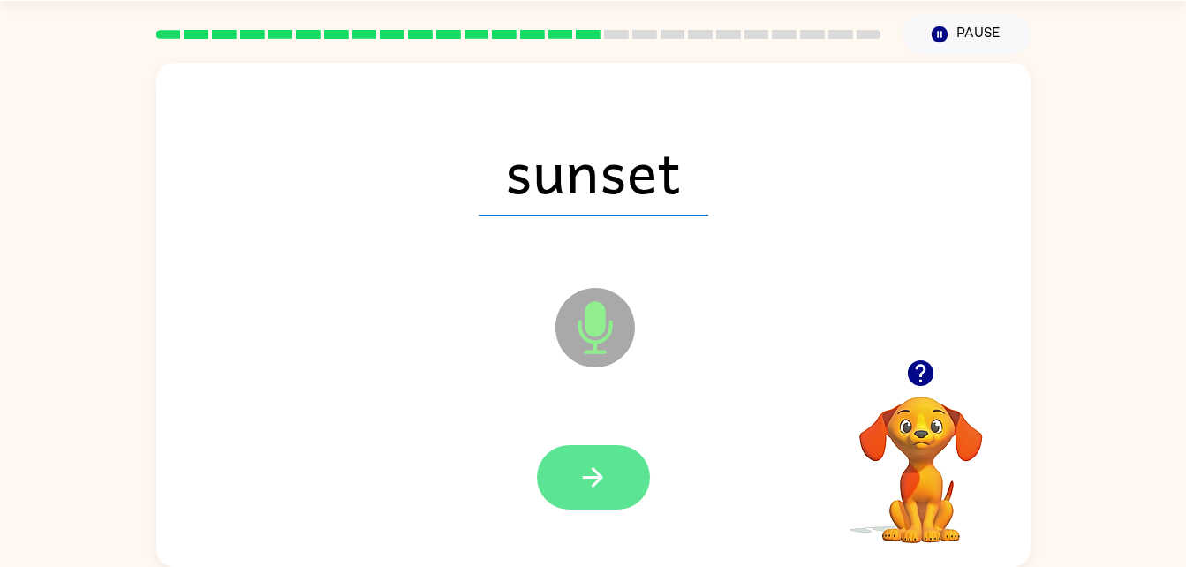
click at [586, 486] on icon "button" at bounding box center [593, 477] width 31 height 31
click at [574, 488] on button "button" at bounding box center [593, 477] width 113 height 64
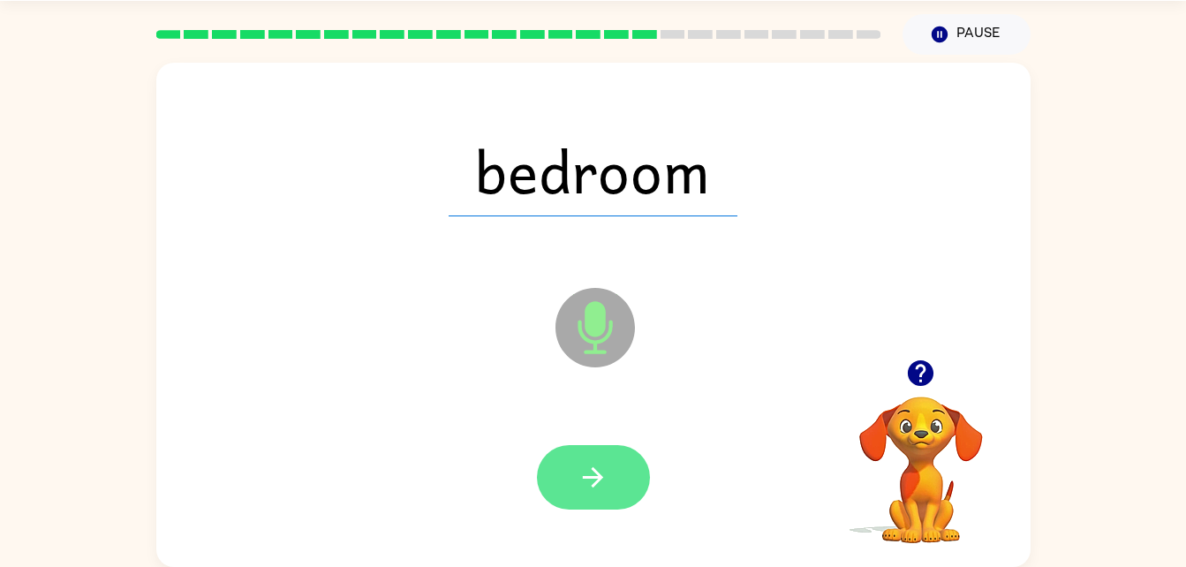
click at [604, 498] on button "button" at bounding box center [593, 477] width 113 height 64
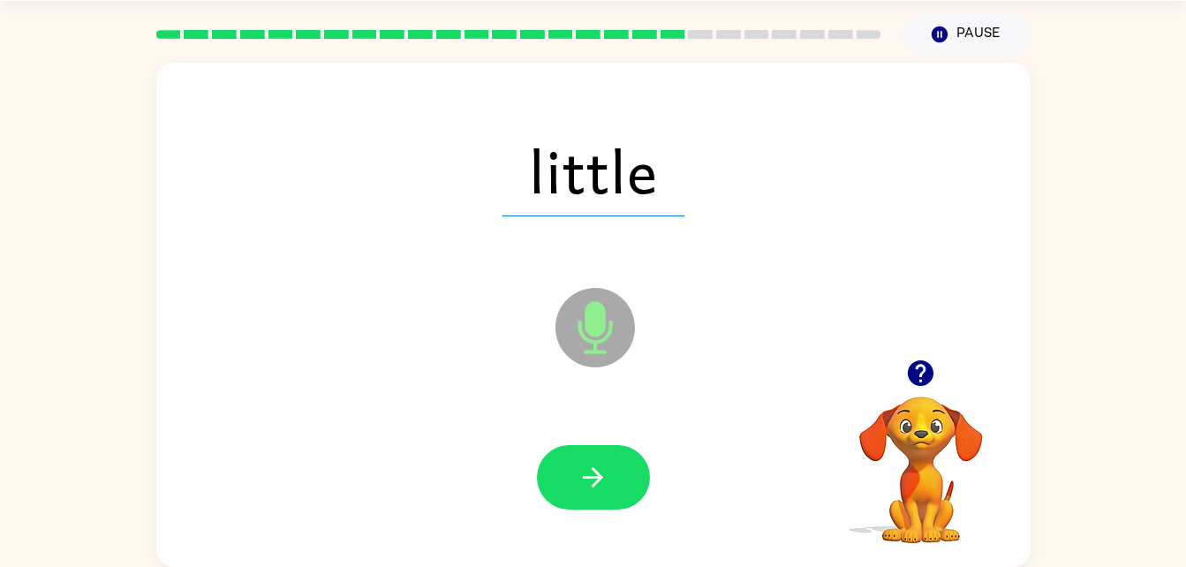
click at [603, 427] on div at bounding box center [593, 477] width 839 height 145
click at [617, 459] on button "button" at bounding box center [593, 477] width 113 height 64
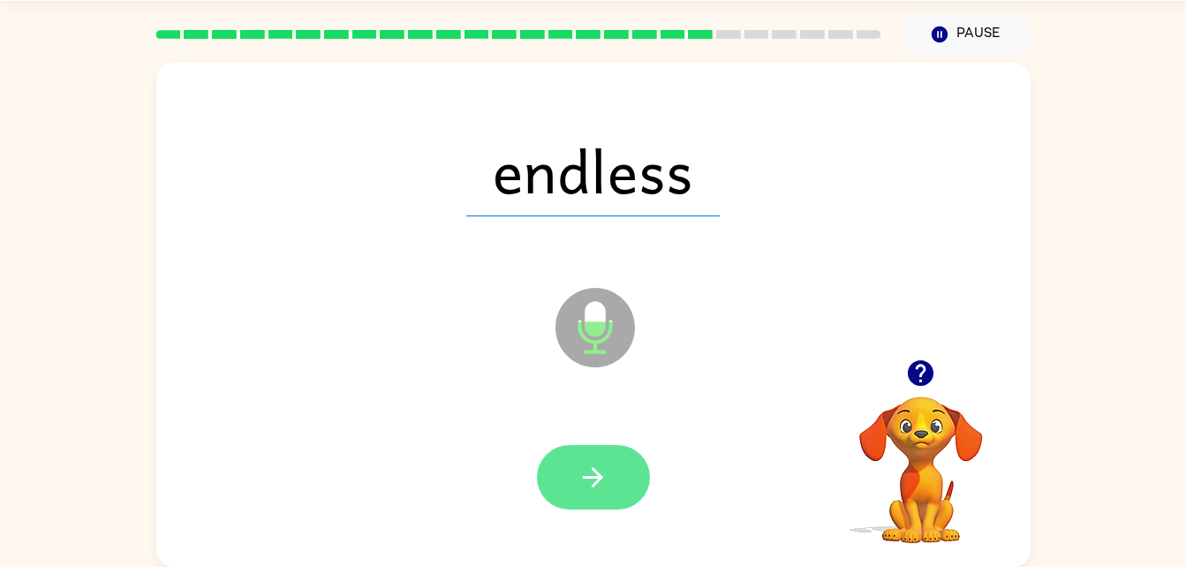
click at [606, 500] on button "button" at bounding box center [593, 477] width 113 height 64
click at [597, 471] on icon "button" at bounding box center [593, 477] width 31 height 31
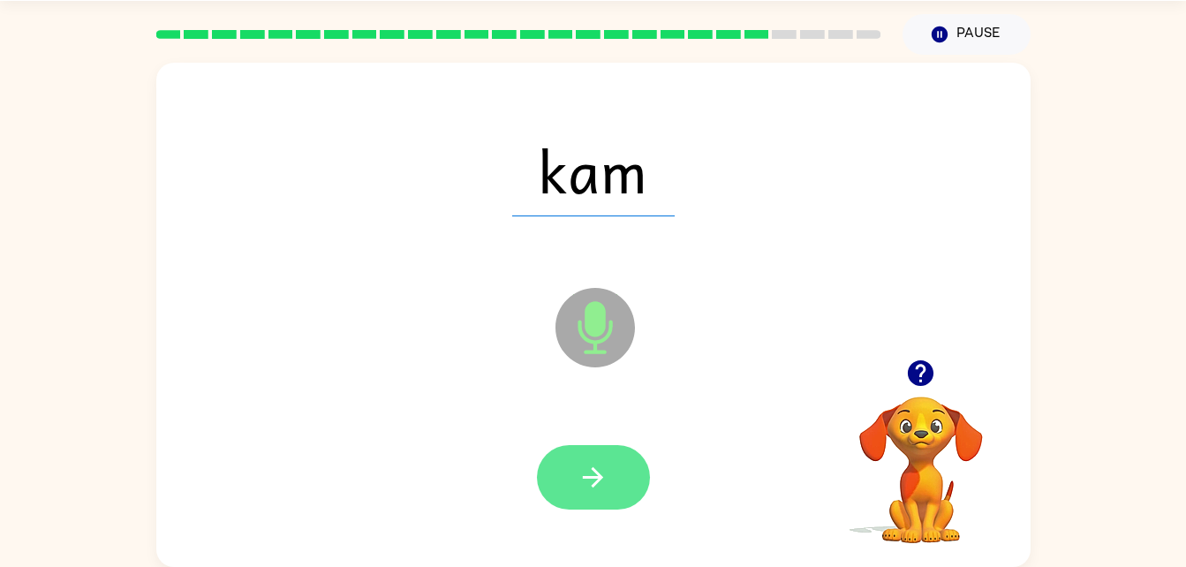
click at [618, 504] on button "button" at bounding box center [593, 477] width 113 height 64
click at [585, 489] on icon "button" at bounding box center [593, 477] width 31 height 31
click at [595, 478] on icon "button" at bounding box center [593, 477] width 20 height 20
click at [595, 493] on button "button" at bounding box center [593, 477] width 113 height 64
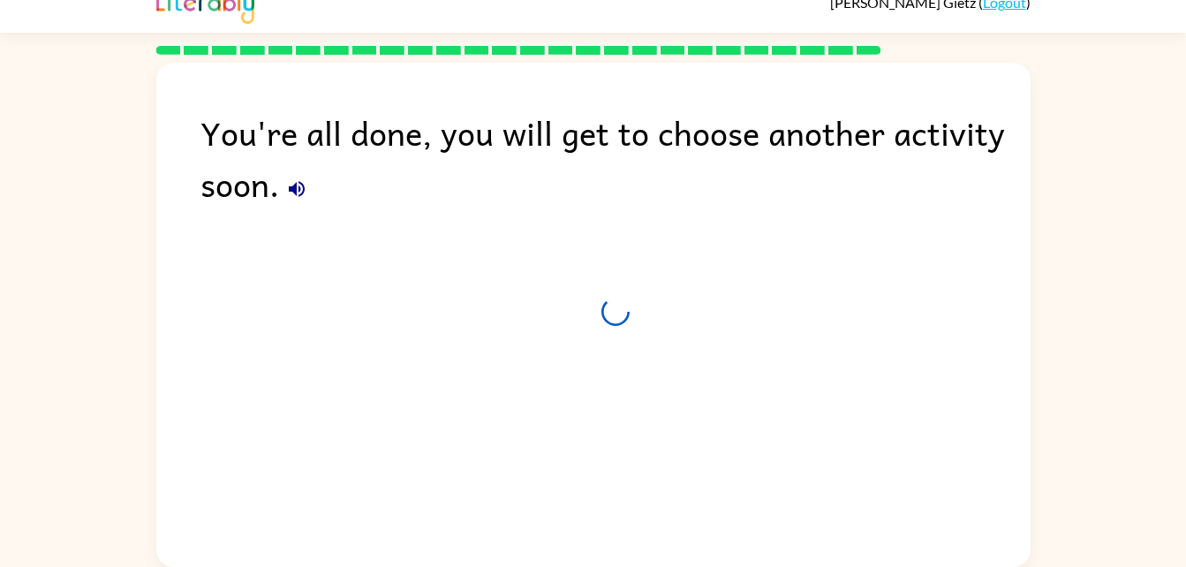
scroll to position [22, 0]
